Goal: Check status: Check status

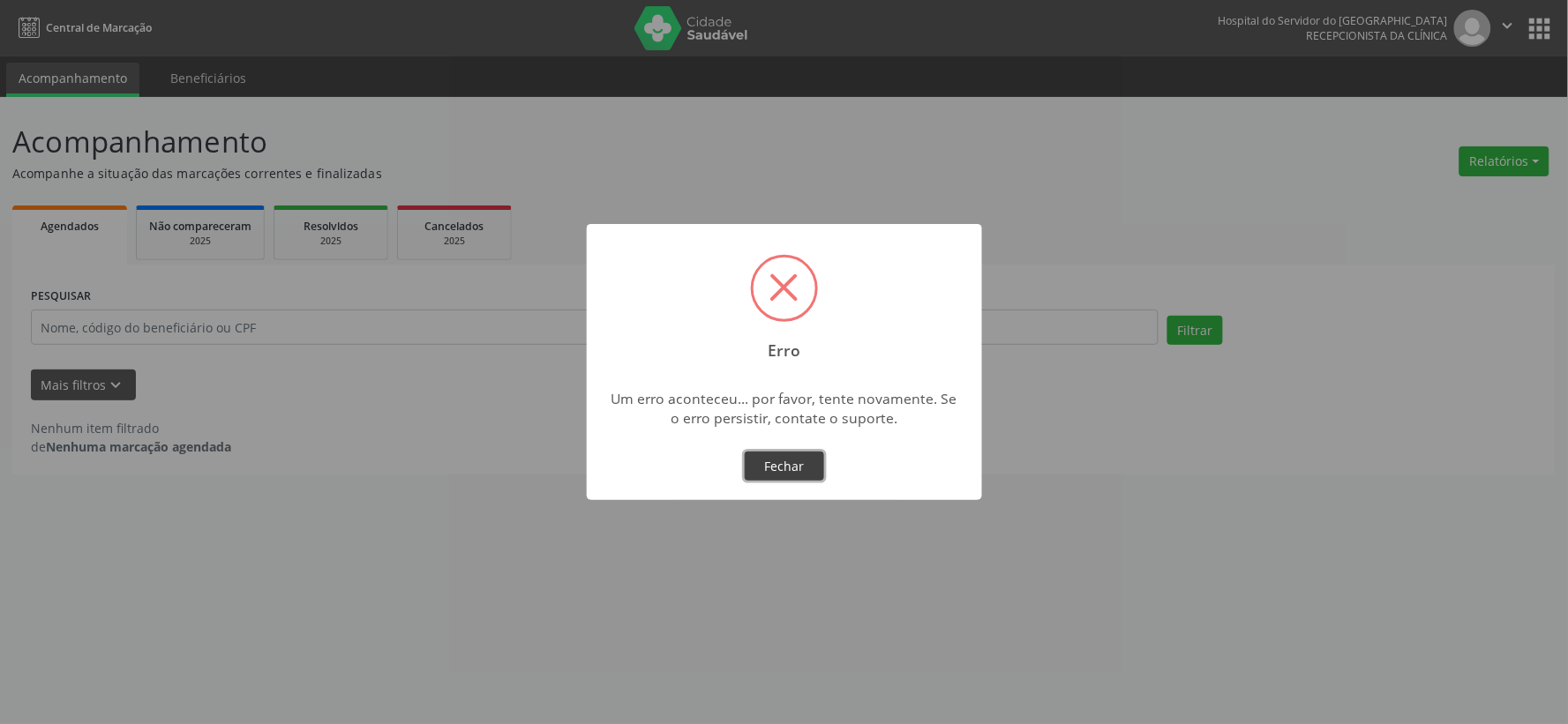
click at [781, 468] on button "Fechar" at bounding box center [784, 466] width 79 height 30
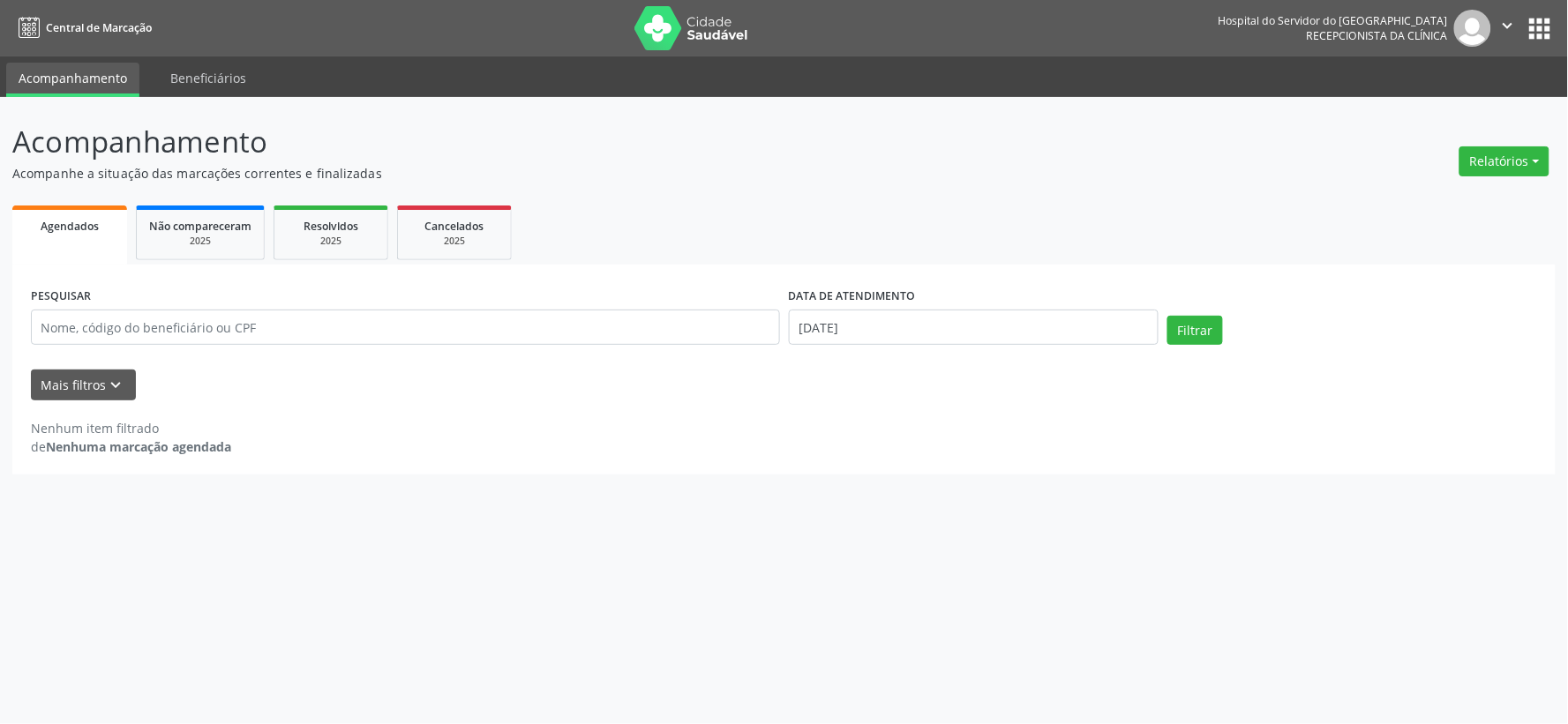
click at [695, 32] on img at bounding box center [692, 28] width 115 height 44
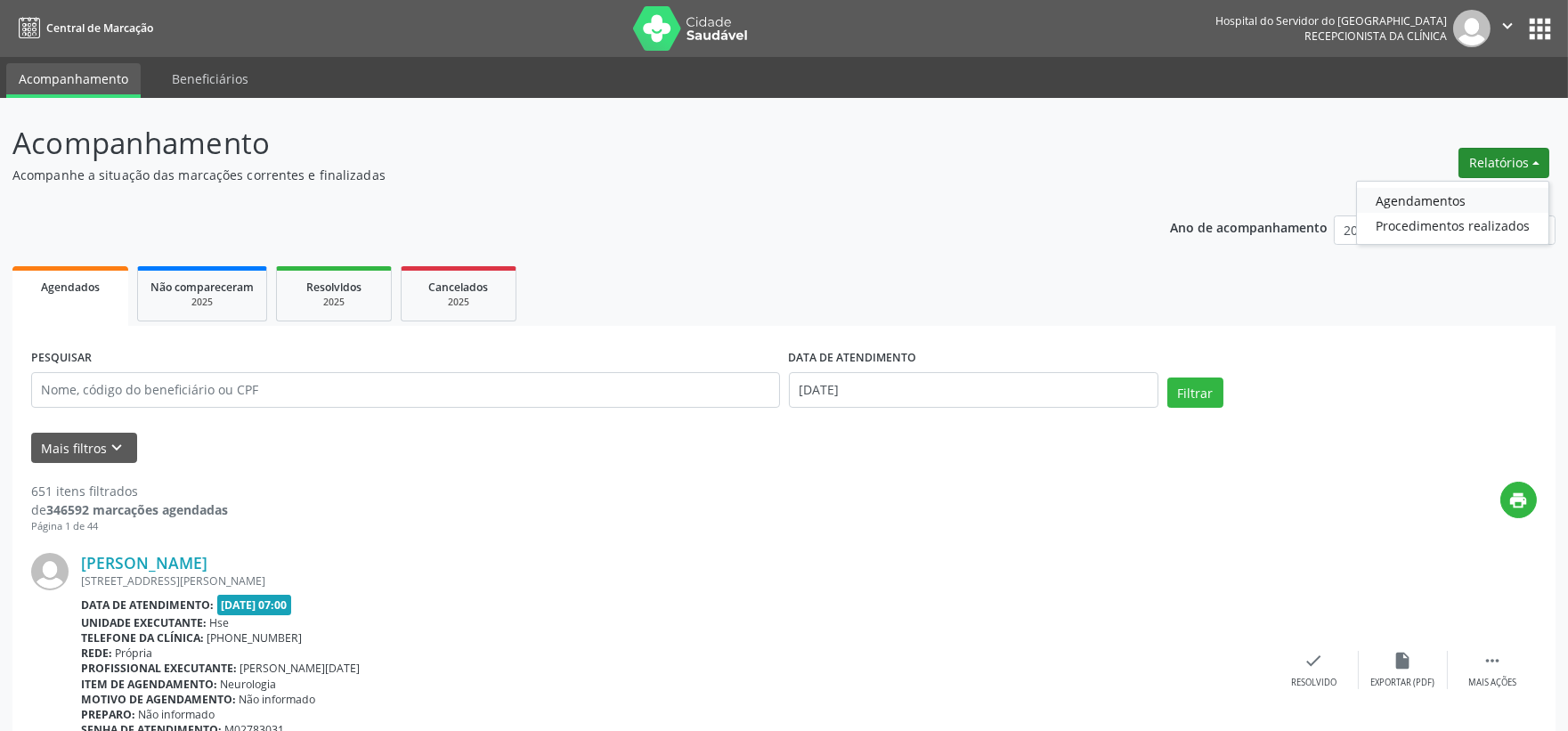
click at [1453, 198] on link "Agendamentos" at bounding box center [1452, 200] width 191 height 24
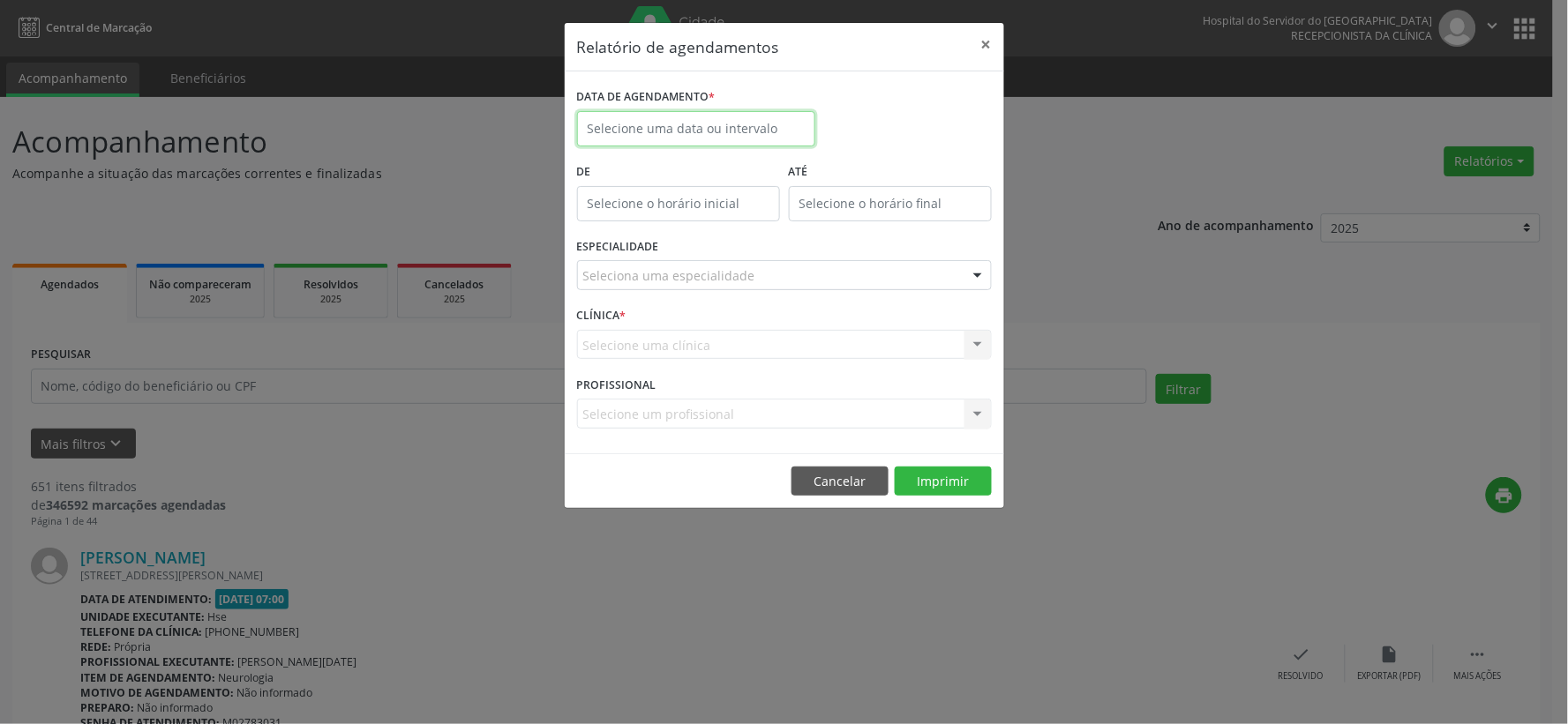
click at [620, 135] on input "text" at bounding box center [695, 128] width 238 height 35
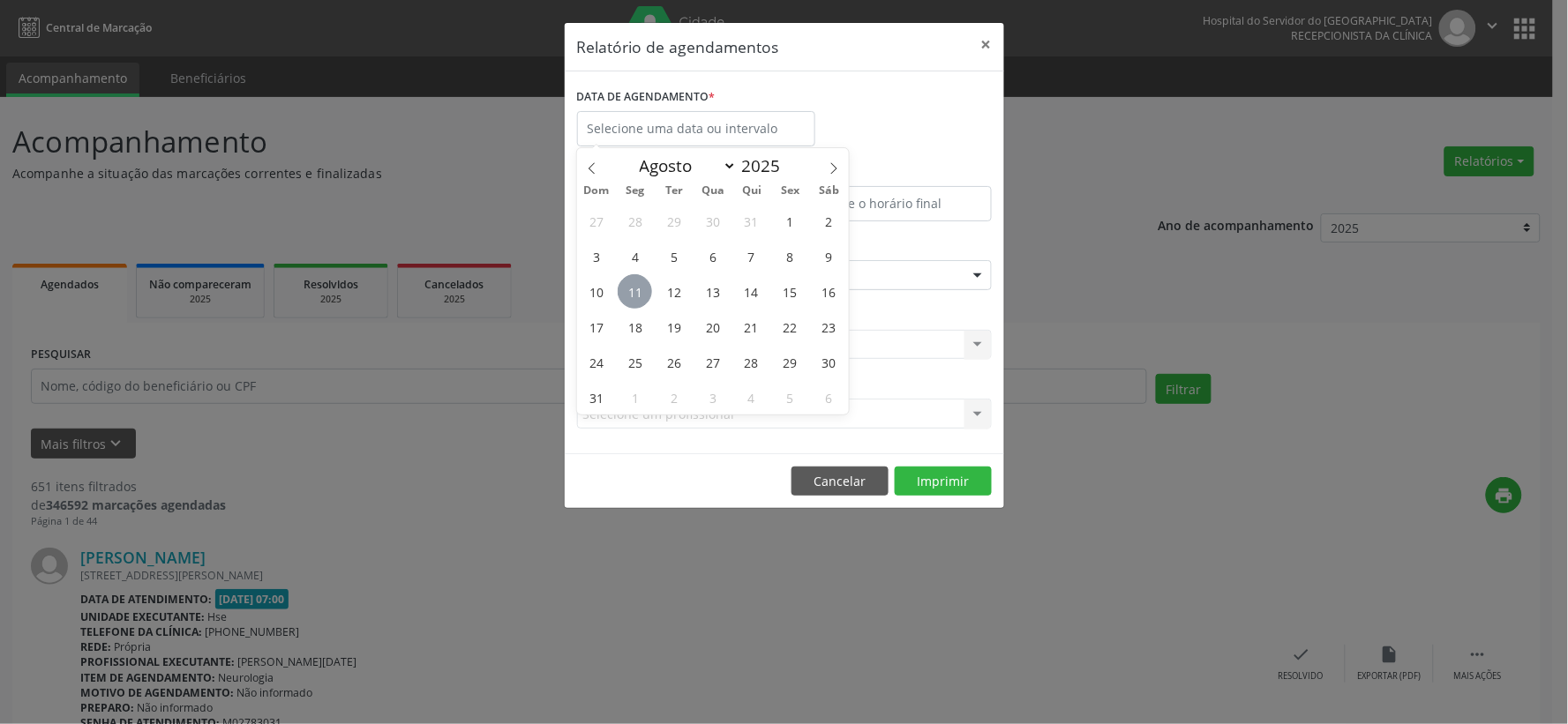
click at [632, 285] on span "11" at bounding box center [634, 291] width 34 height 34
type input "[DATE]"
click at [632, 285] on span "11" at bounding box center [634, 291] width 34 height 34
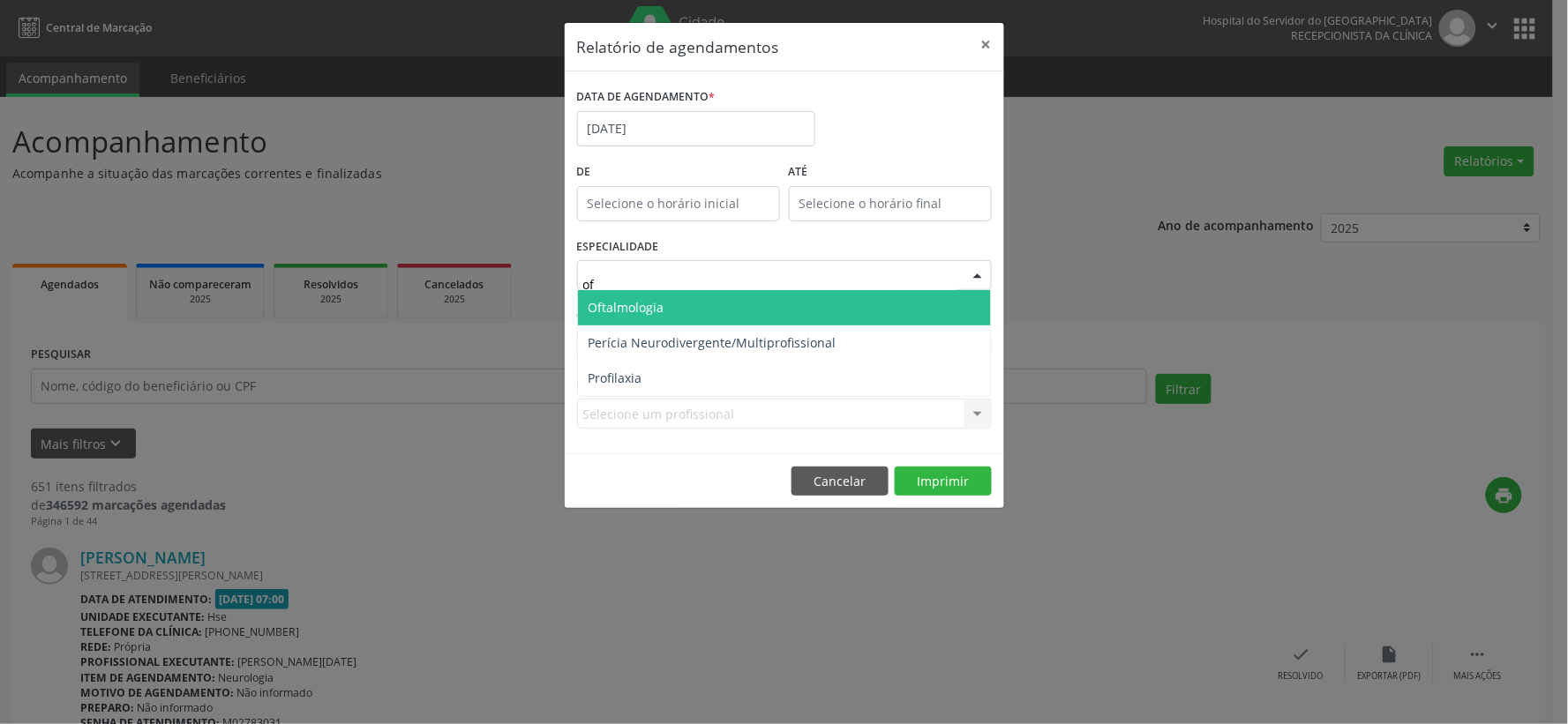
type input "oft"
click at [618, 312] on span "Oftalmologia" at bounding box center [626, 307] width 75 height 17
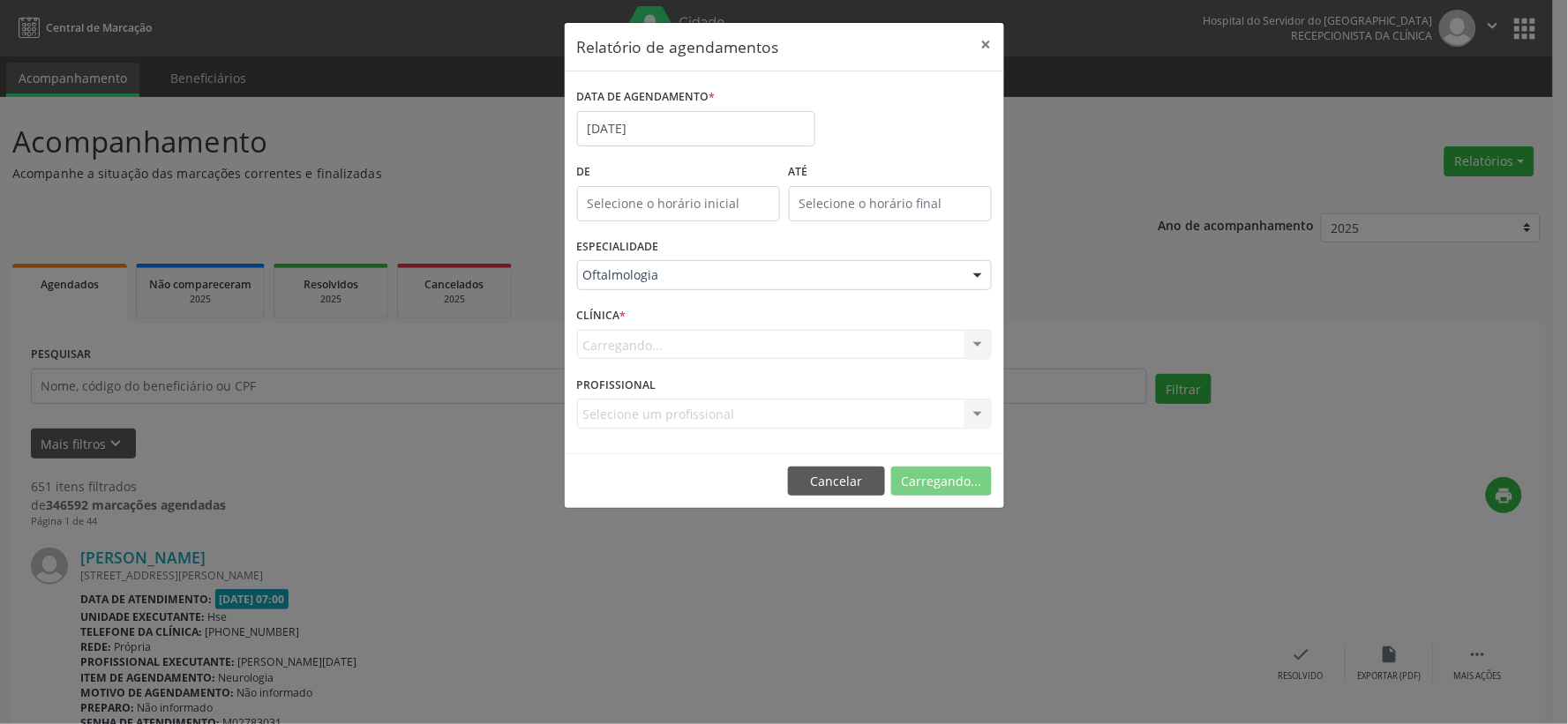
click at [657, 333] on div "Carregando... Nenhum resultado encontrado para: " " Não há nenhuma opção para s…" at bounding box center [784, 344] width 414 height 30
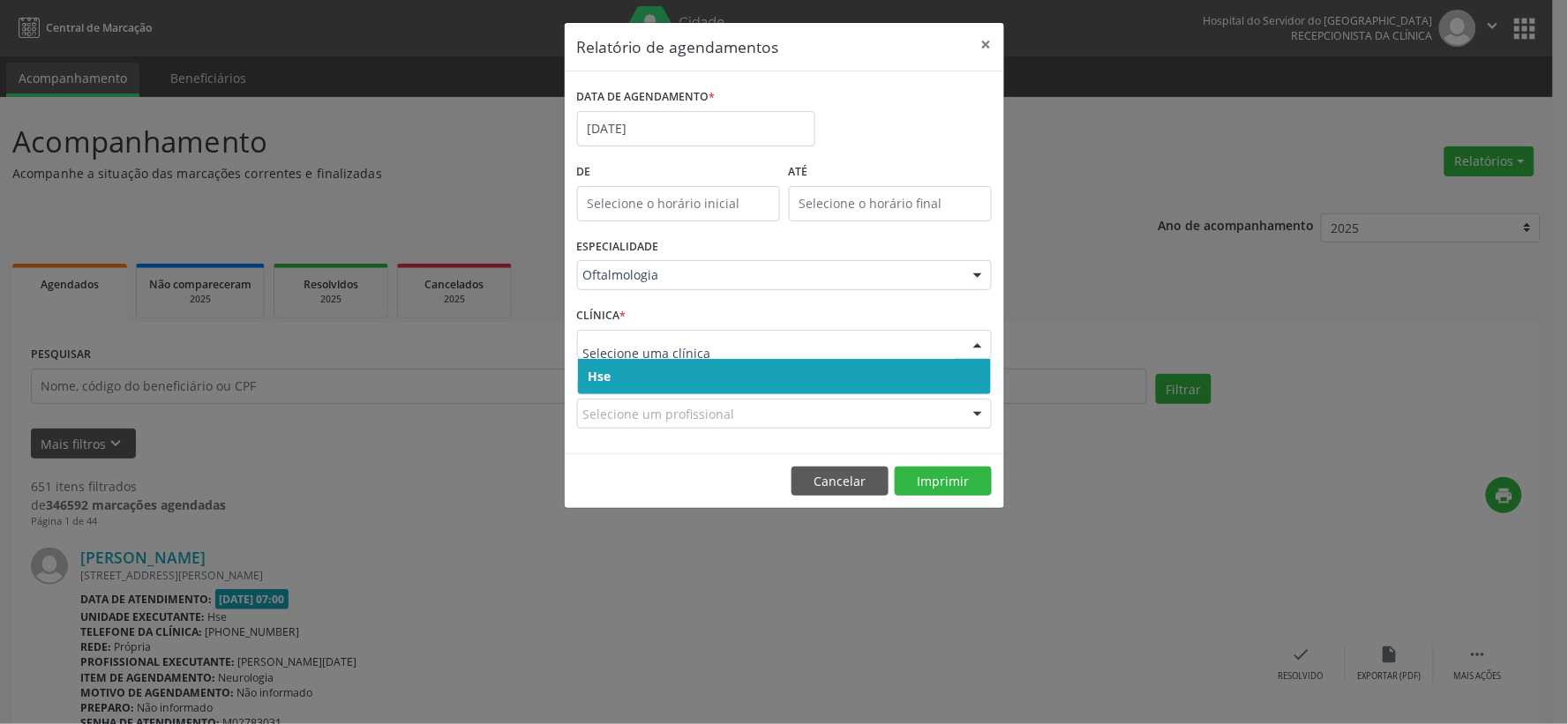
click at [633, 368] on span "Hse" at bounding box center [784, 376] width 413 height 35
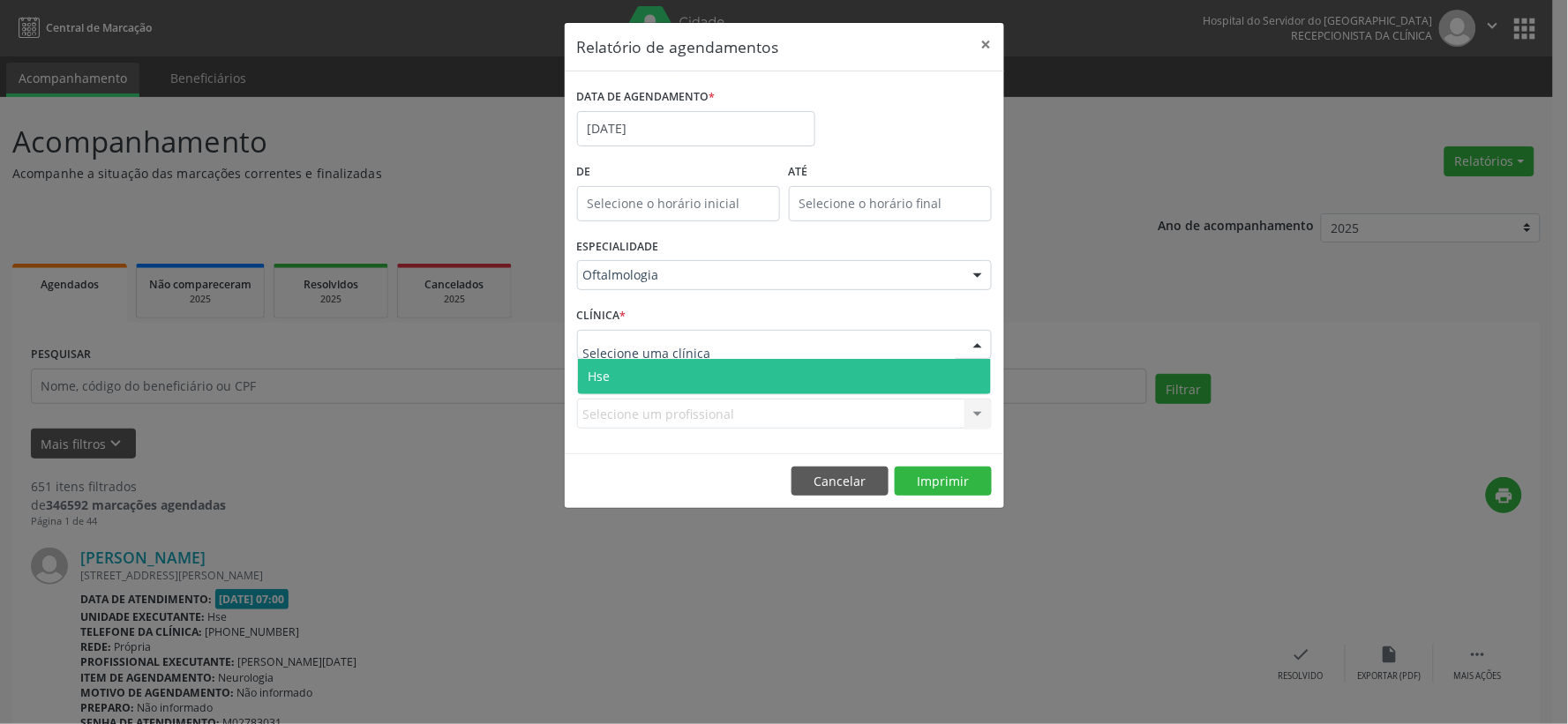
click at [681, 330] on div at bounding box center [784, 344] width 414 height 30
click at [673, 370] on span "Hse" at bounding box center [784, 376] width 413 height 35
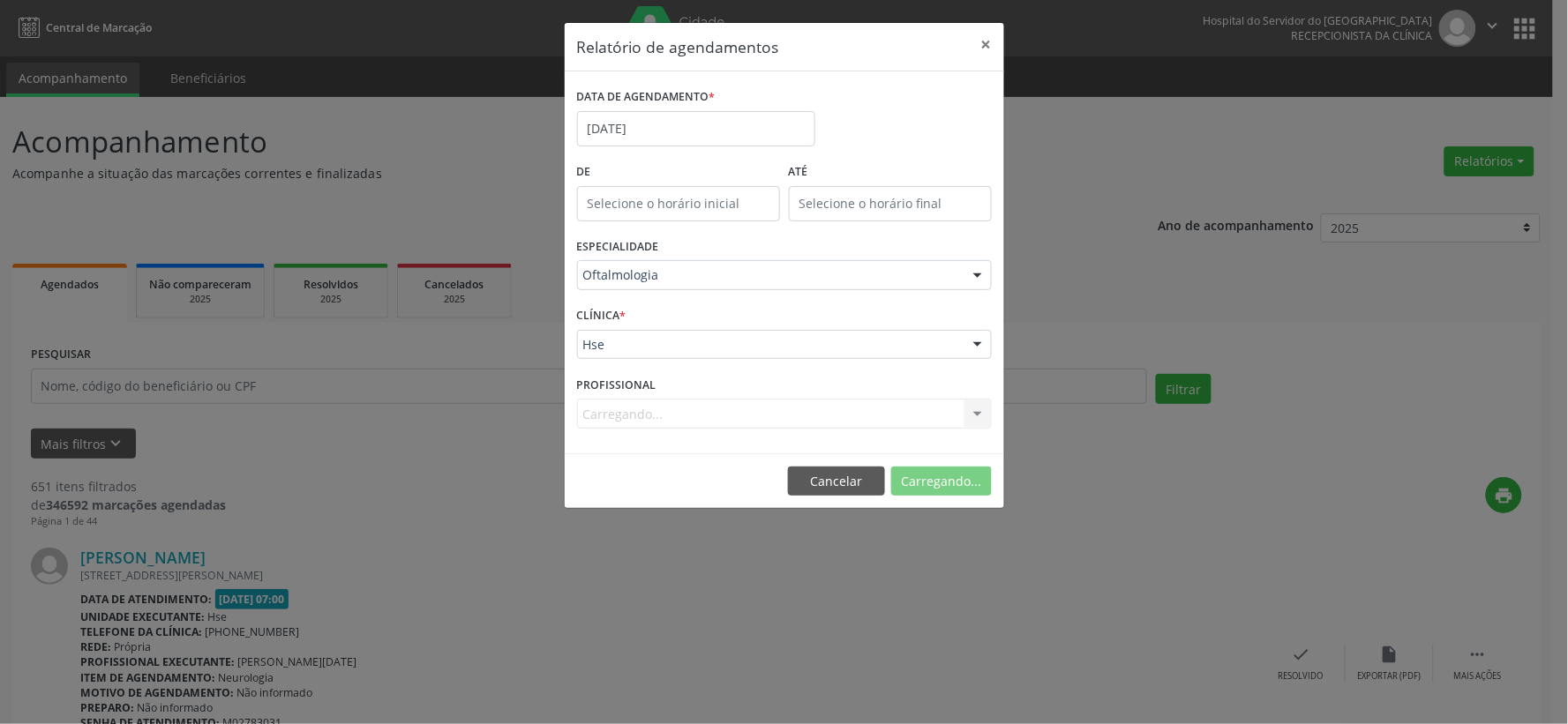
click at [704, 410] on div "Carregando... Nenhum resultado encontrado para: " " Não há nenhuma opção para s…" at bounding box center [784, 413] width 414 height 30
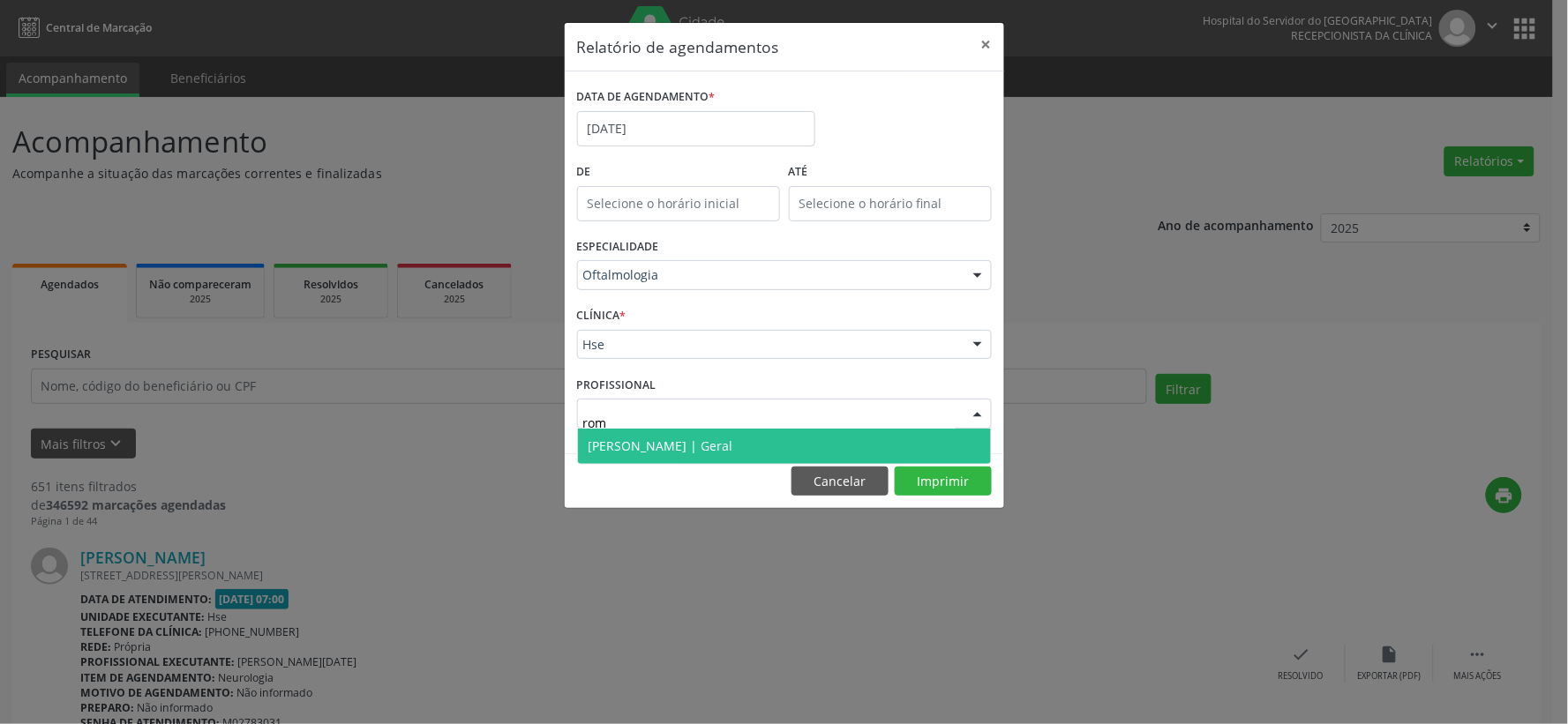
click at [596, 447] on span "Romulo Cesar Carvalho Belfort | Geral" at bounding box center [660, 446] width 145 height 17
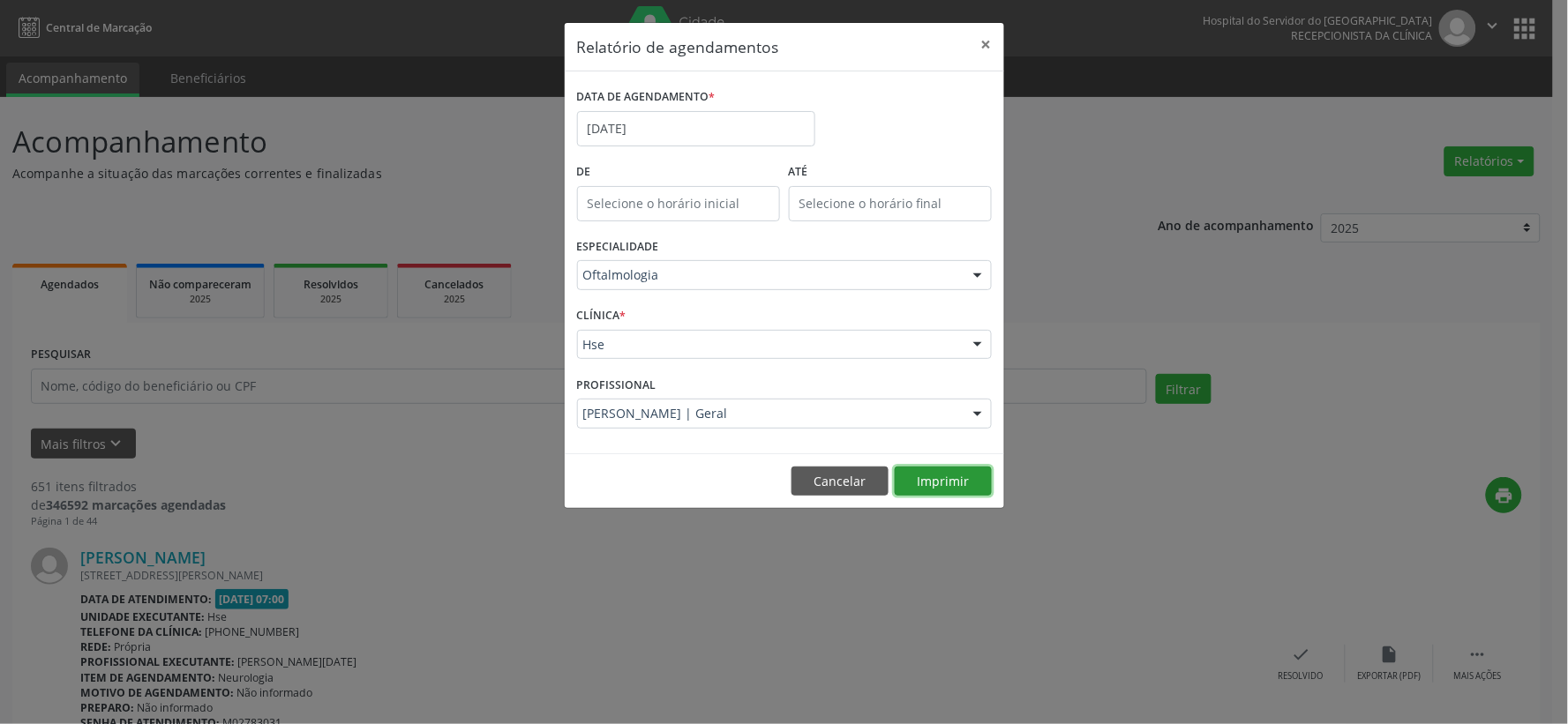
click at [959, 487] on button "Imprimir" at bounding box center [943, 481] width 97 height 30
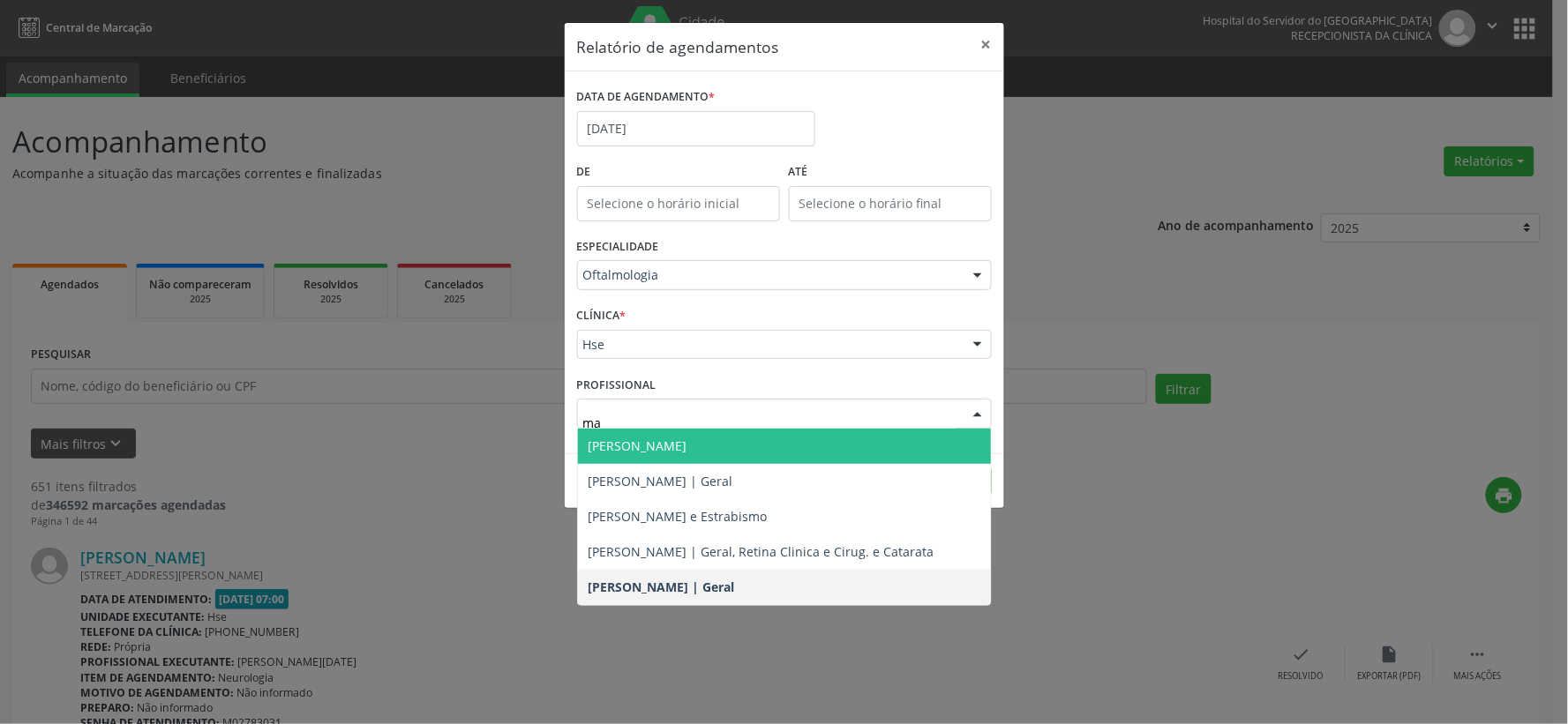
type input "mar"
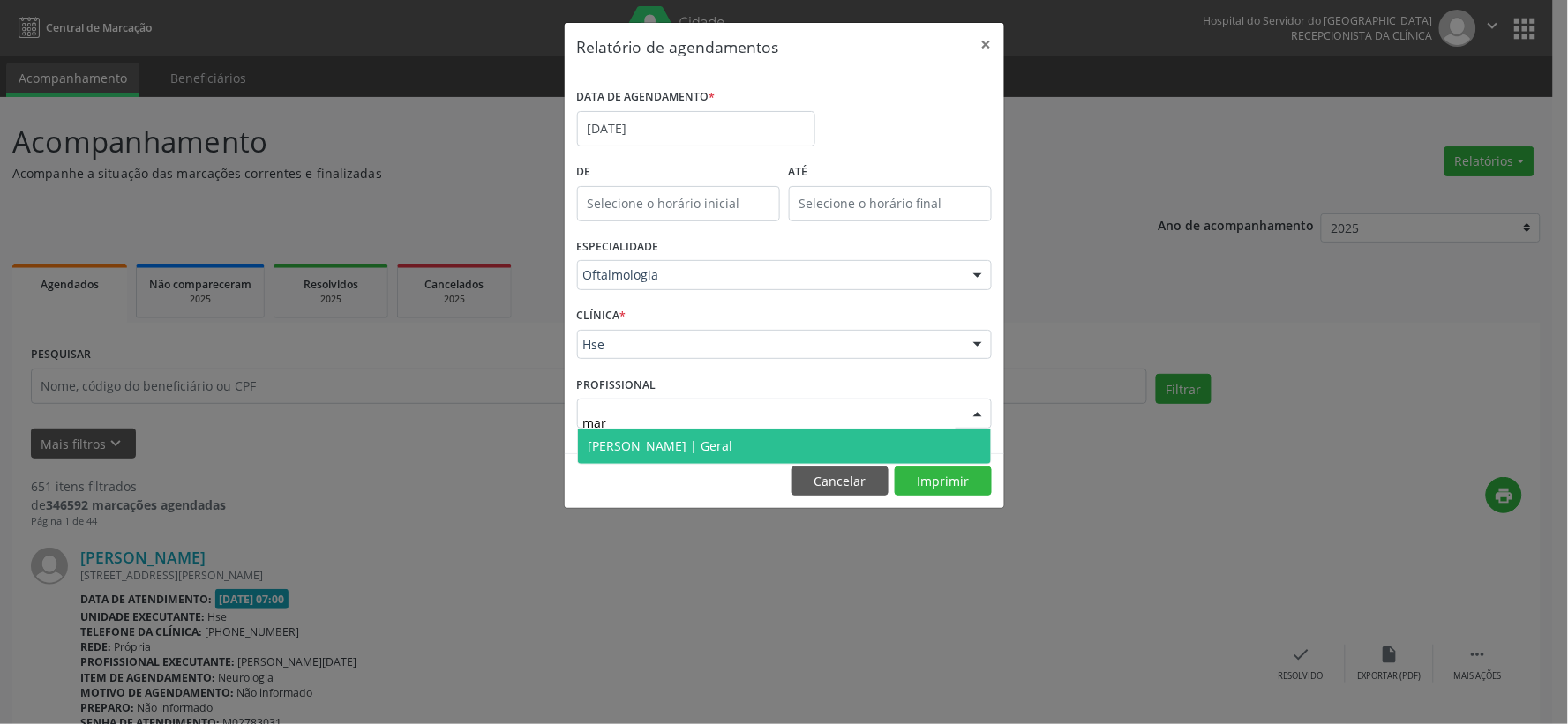
click at [625, 452] on span "Marineide Bezerra Colaco Ramos | Geral" at bounding box center [660, 446] width 145 height 17
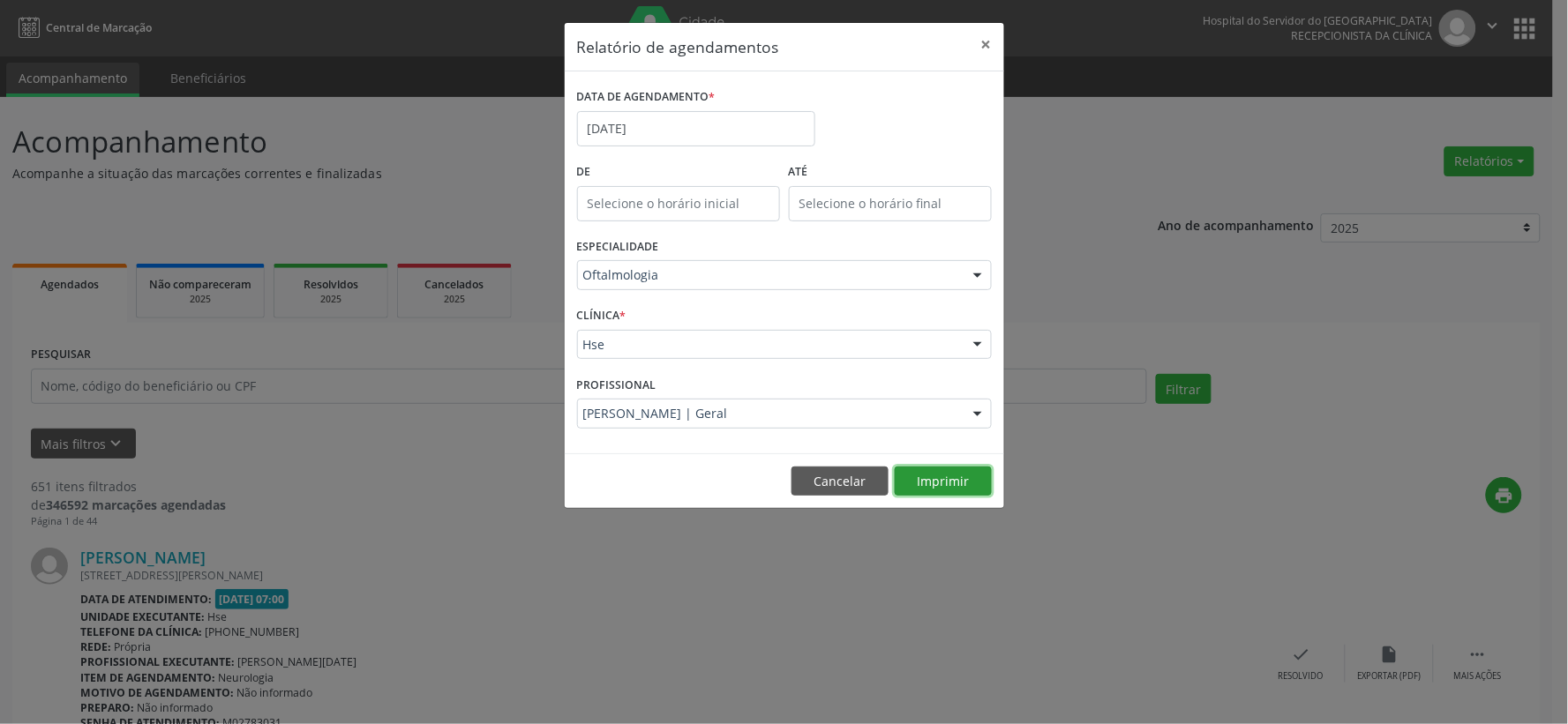
click at [970, 474] on button "Imprimir" at bounding box center [943, 481] width 97 height 30
